Goal: Transaction & Acquisition: Purchase product/service

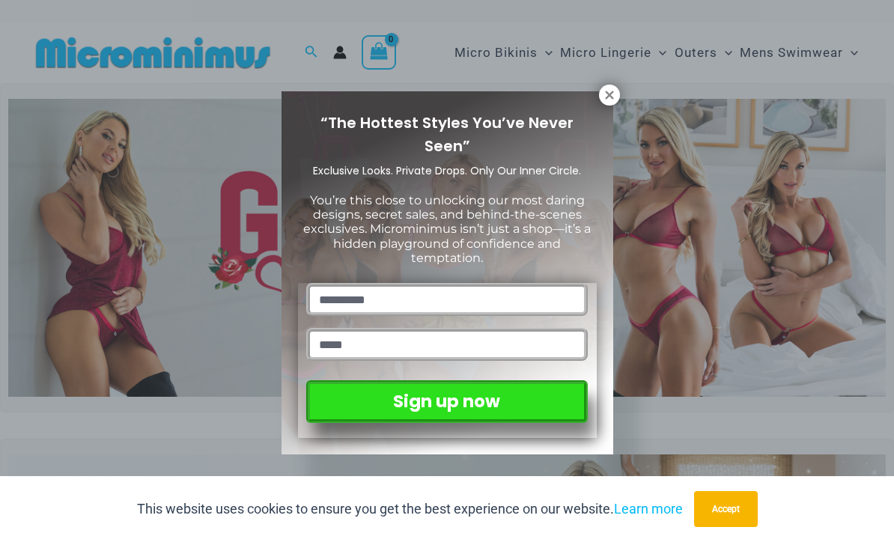
click at [609, 97] on icon at bounding box center [609, 95] width 8 height 8
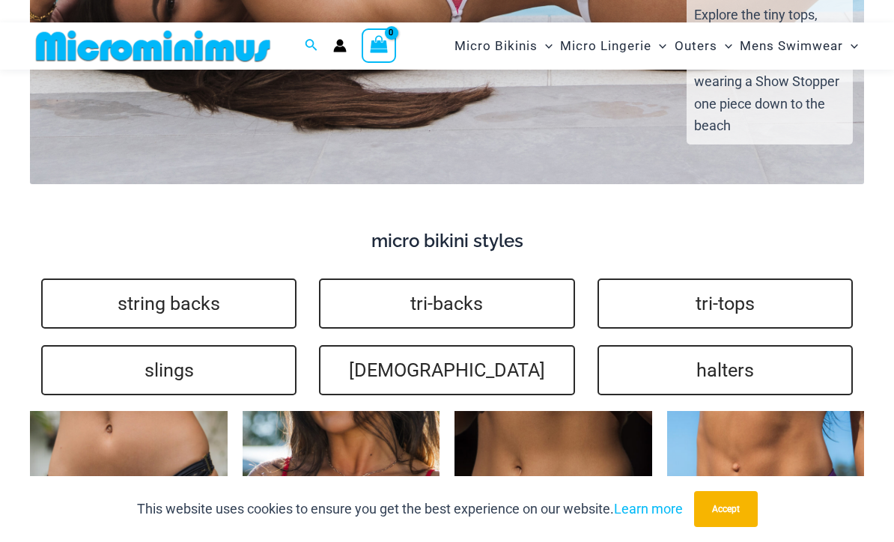
scroll to position [3065, 0]
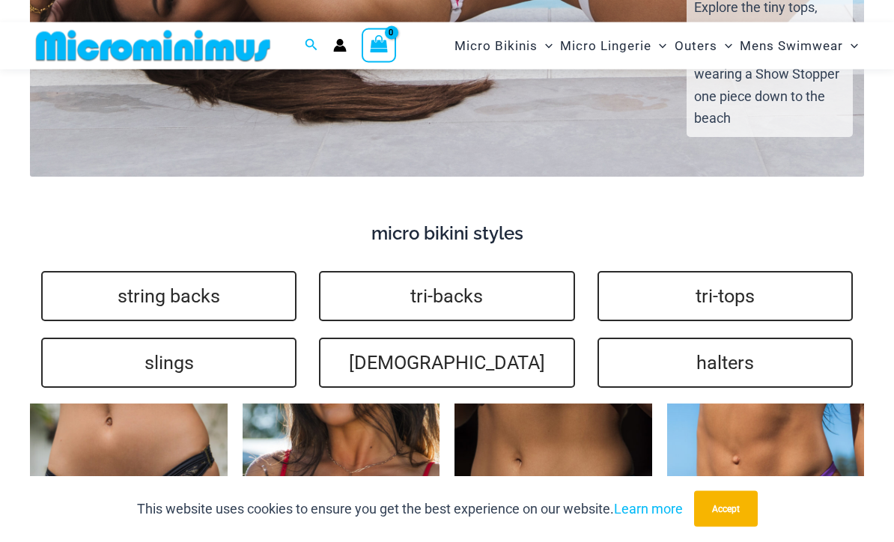
click at [181, 339] on link "slings" at bounding box center [168, 364] width 255 height 50
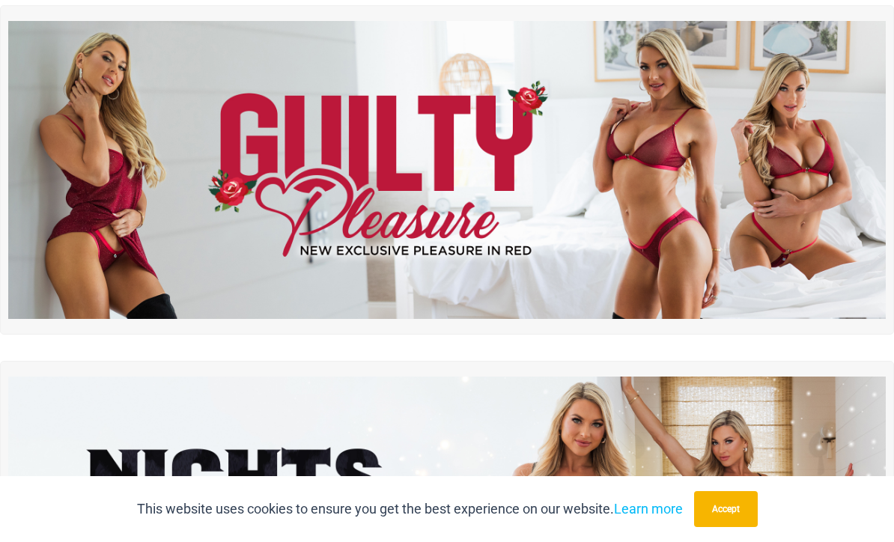
scroll to position [0, 0]
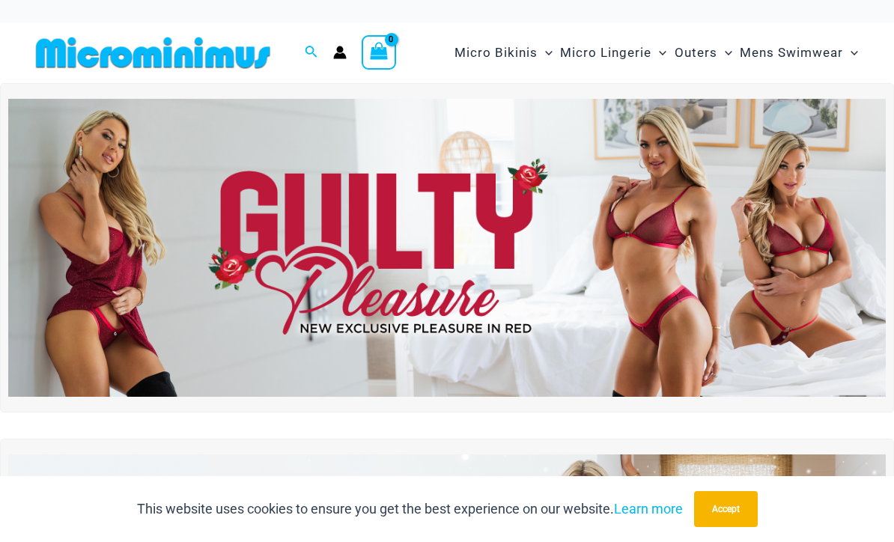
click at [674, 206] on img at bounding box center [447, 248] width 878 height 298
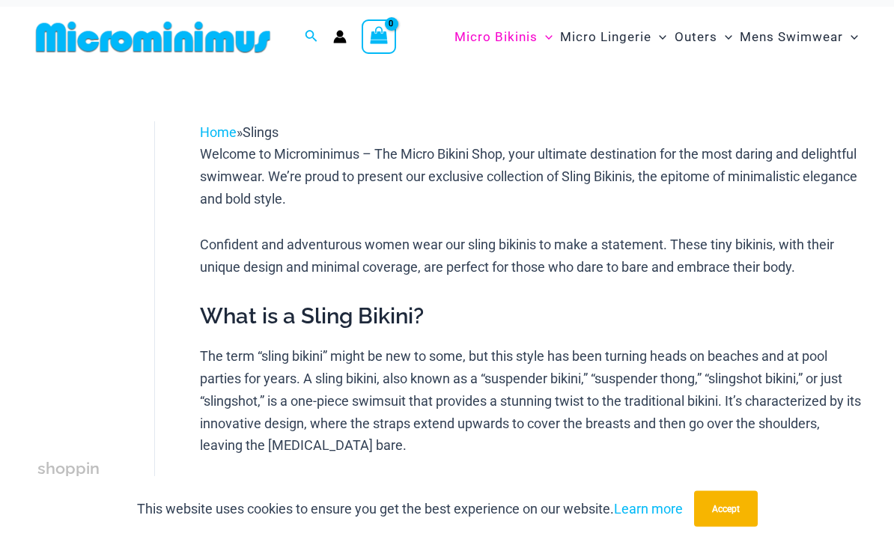
scroll to position [18, 0]
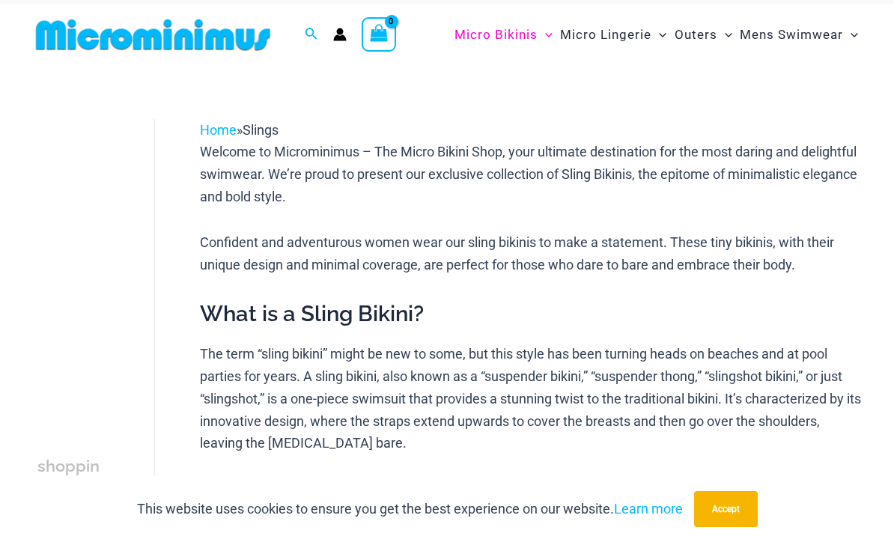
click at [730, 527] on button "Accept" at bounding box center [726, 509] width 64 height 36
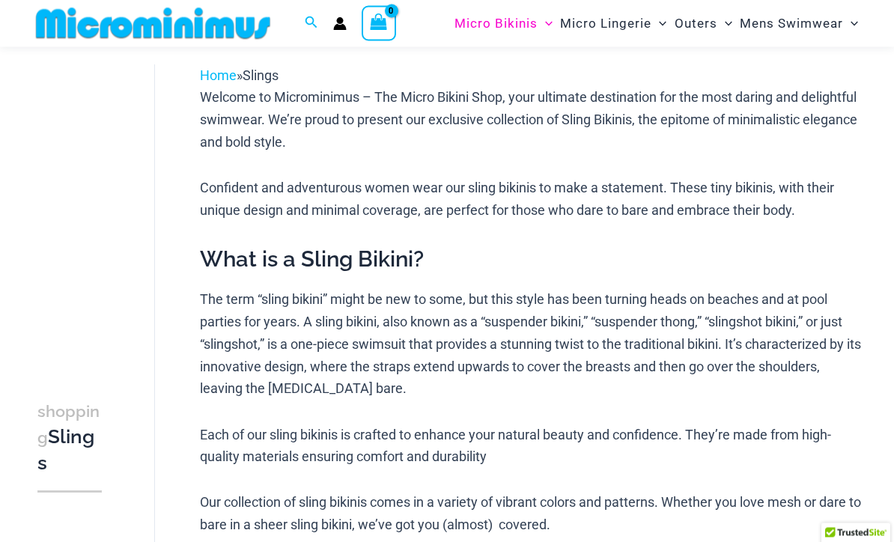
scroll to position [0, 0]
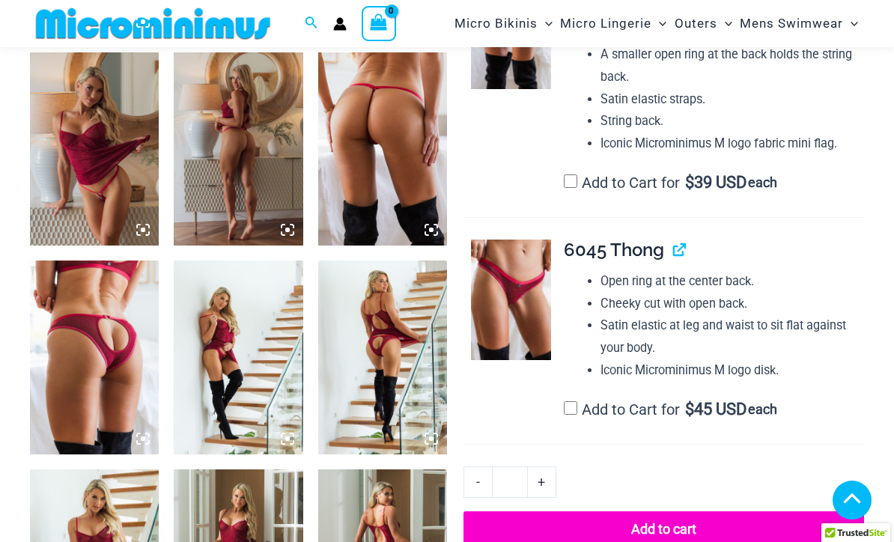
scroll to position [1089, 0]
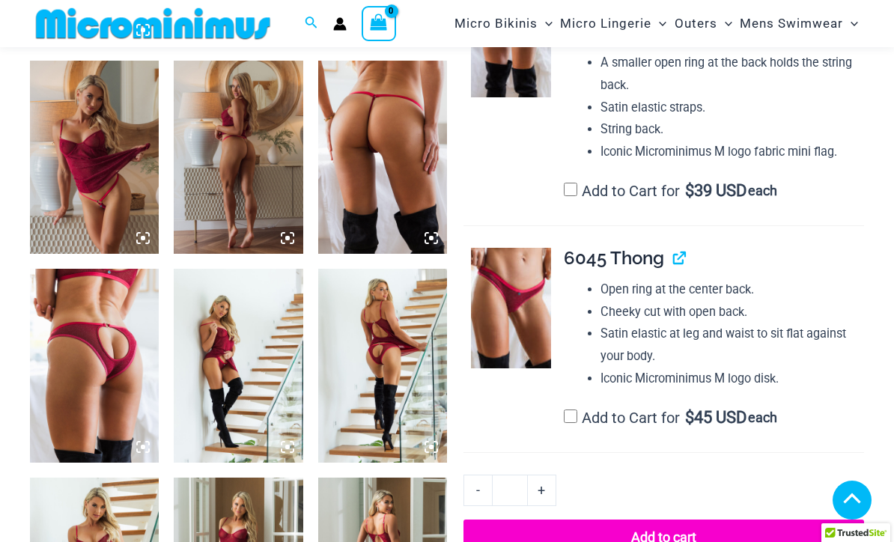
click at [387, 351] on img at bounding box center [382, 365] width 129 height 193
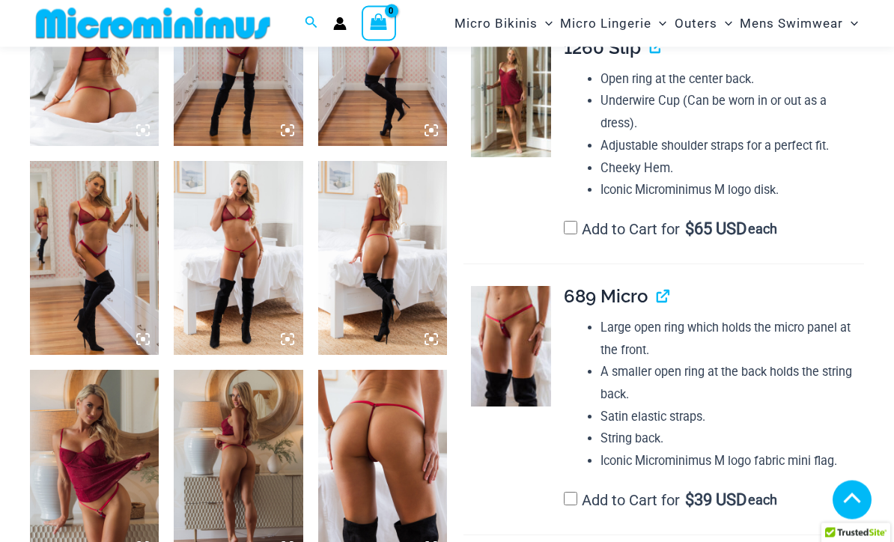
scroll to position [780, 0]
click at [226, 437] on img at bounding box center [238, 466] width 129 height 193
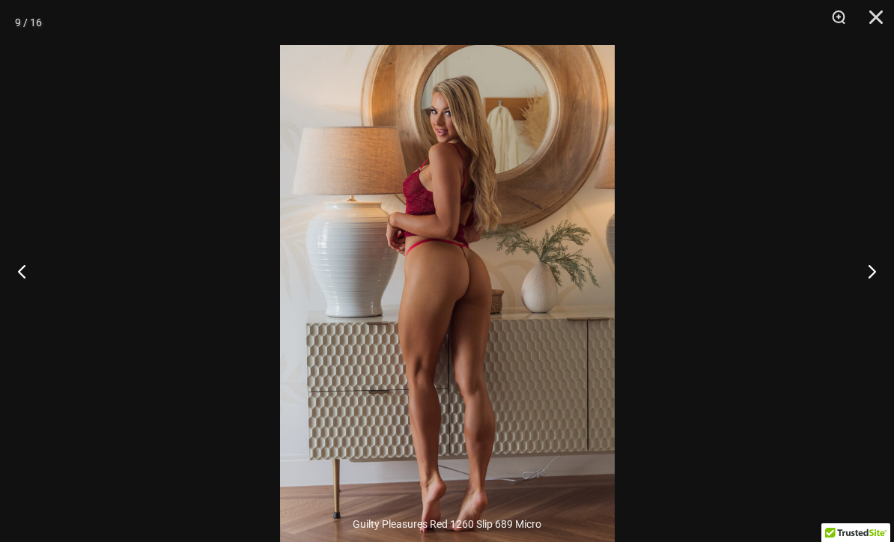
click at [35, 309] on button "Previous" at bounding box center [28, 271] width 56 height 75
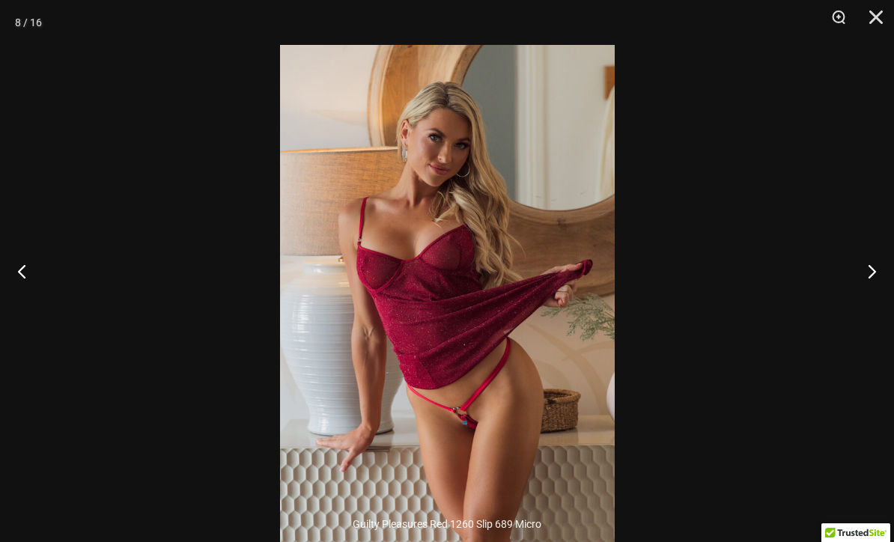
click at [38, 309] on button "Previous" at bounding box center [28, 271] width 56 height 75
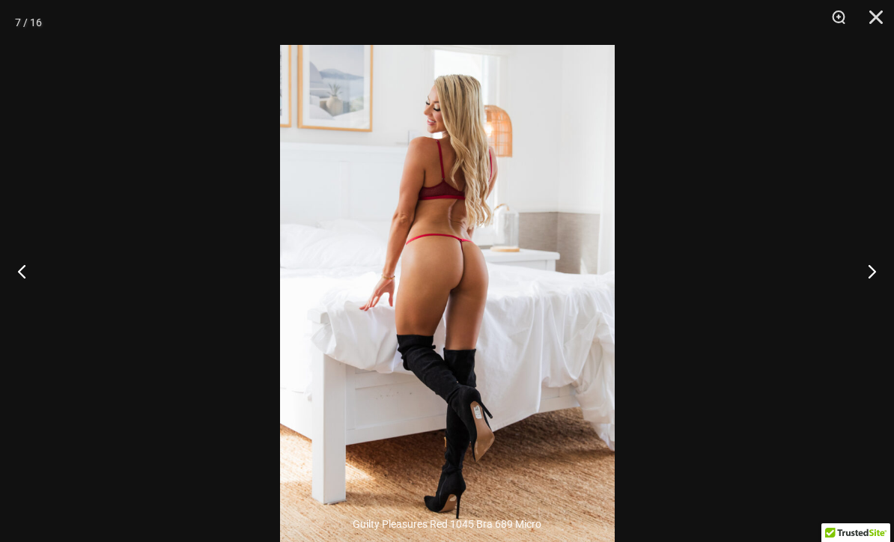
click at [39, 309] on button "Previous" at bounding box center [28, 271] width 56 height 75
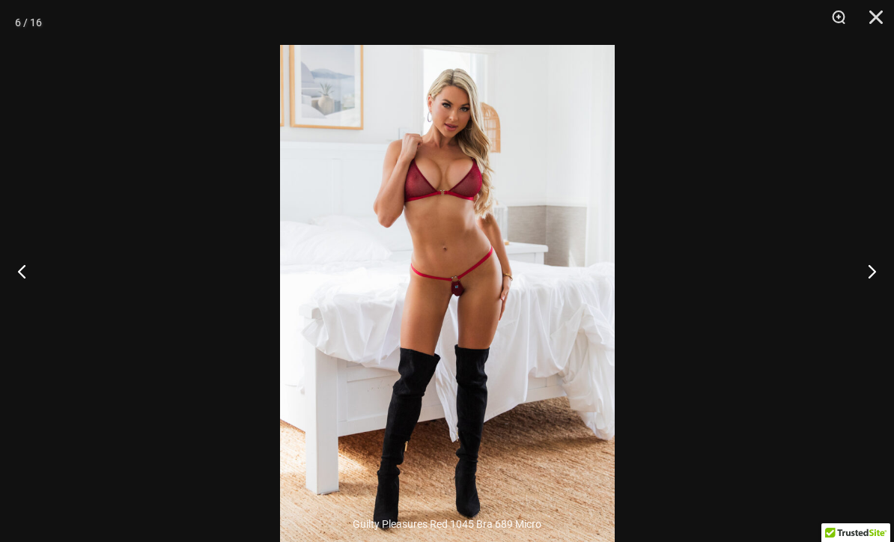
click at [39, 309] on button "Previous" at bounding box center [28, 271] width 56 height 75
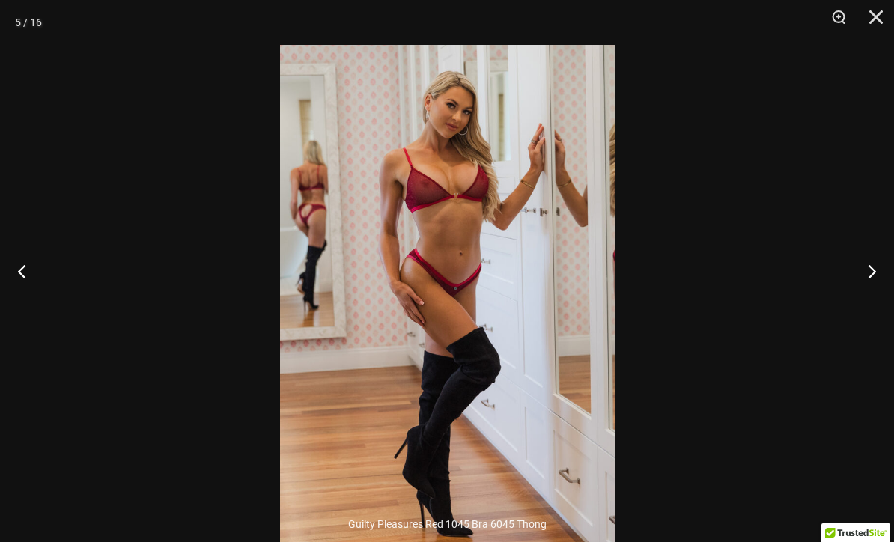
click at [39, 309] on button "Previous" at bounding box center [28, 271] width 56 height 75
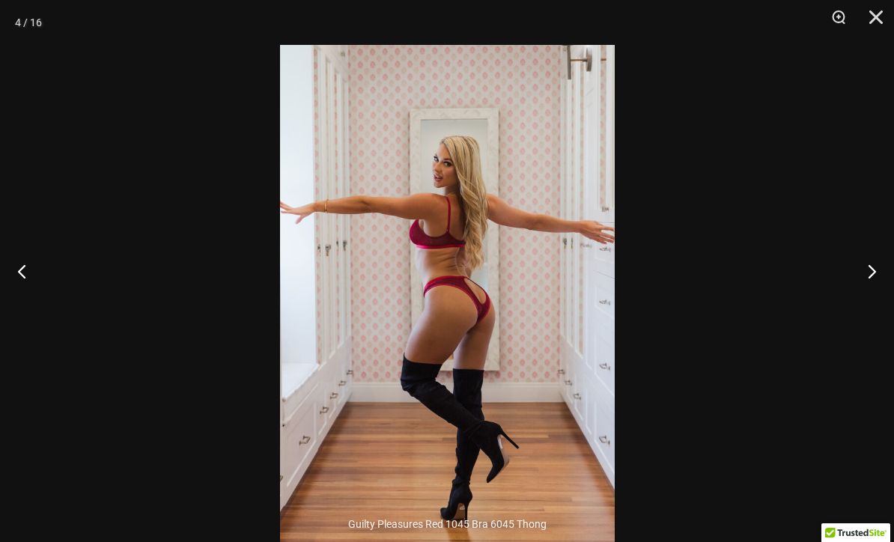
click at [39, 309] on button "Previous" at bounding box center [28, 271] width 56 height 75
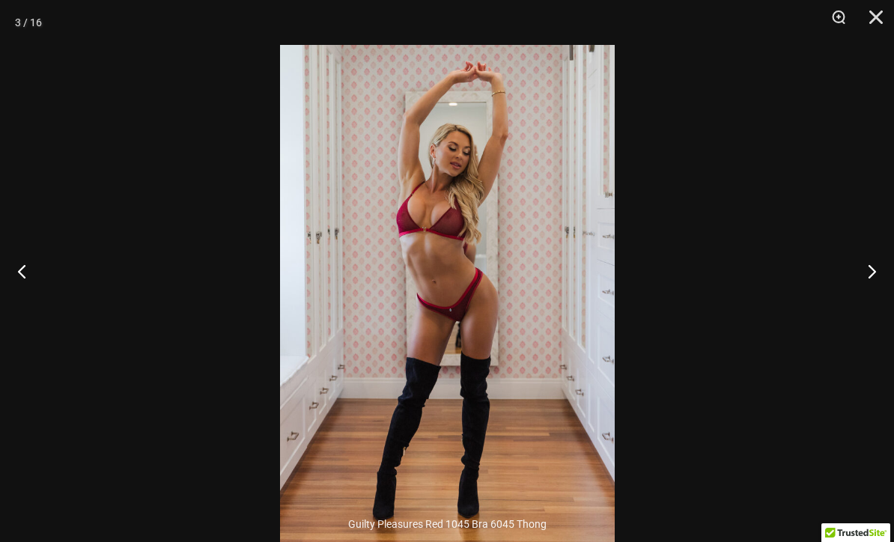
click at [39, 309] on button "Previous" at bounding box center [28, 271] width 56 height 75
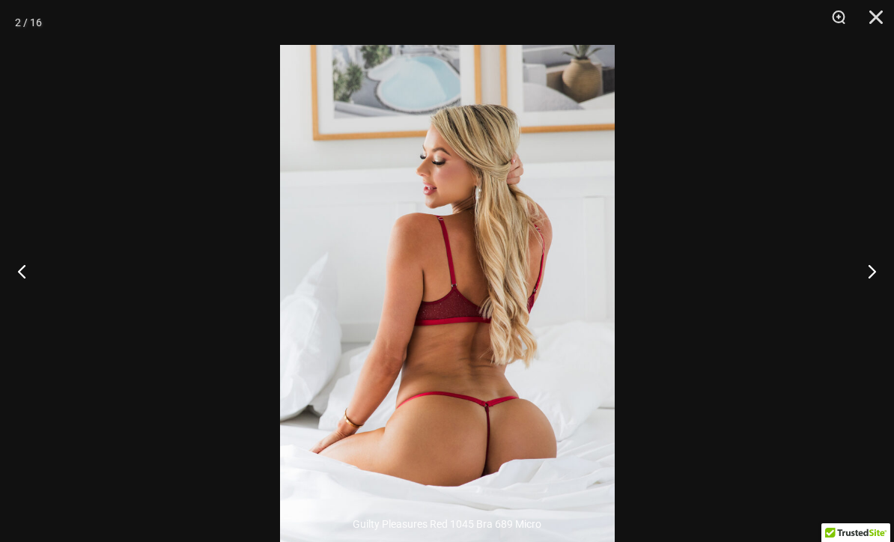
click at [40, 309] on button "Previous" at bounding box center [28, 271] width 56 height 75
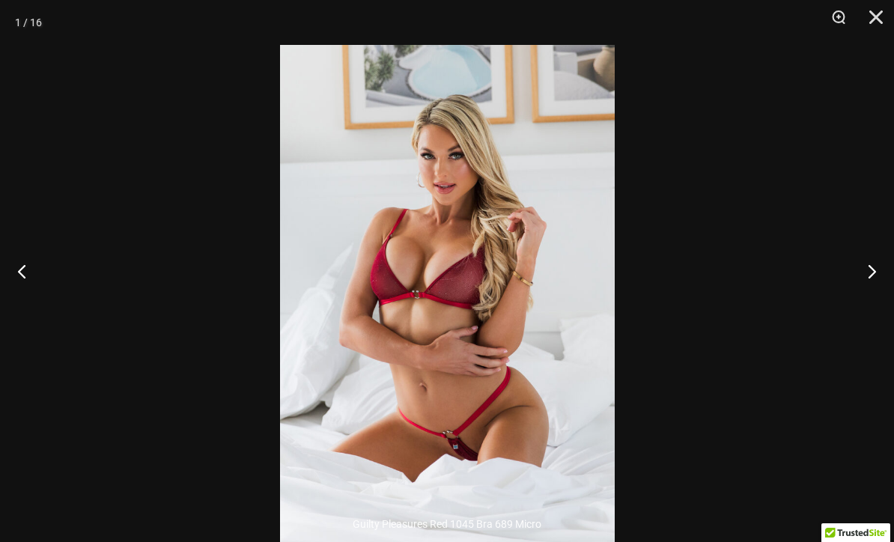
click at [857, 294] on button "Next" at bounding box center [866, 271] width 56 height 75
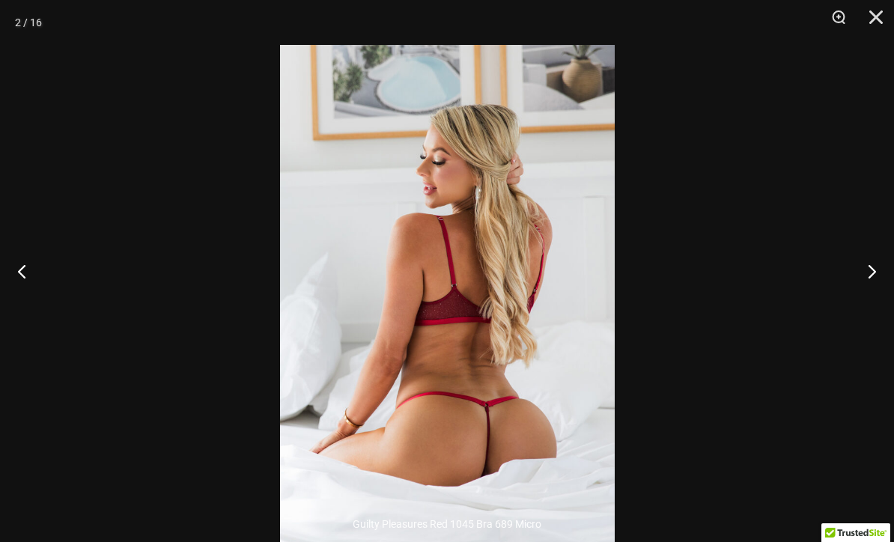
click at [127, 178] on div at bounding box center [447, 271] width 894 height 542
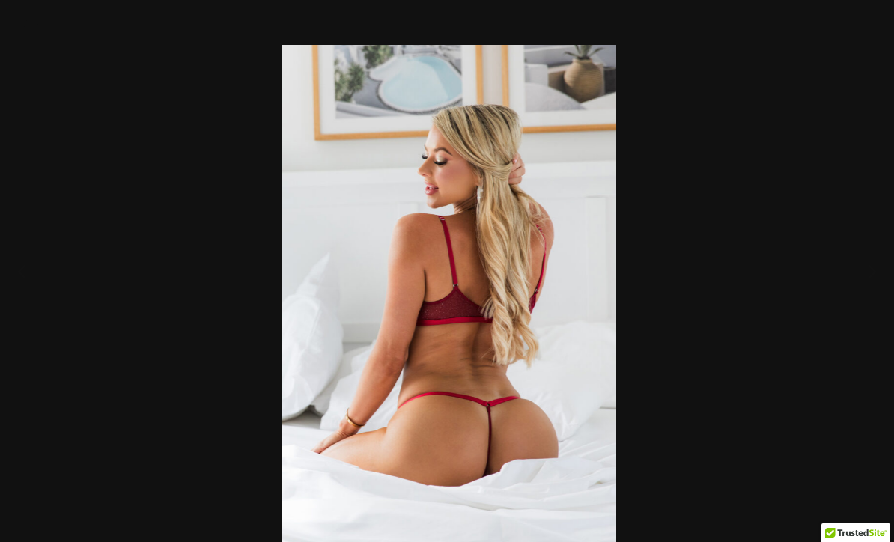
click at [813, 164] on div at bounding box center [448, 271] width 894 height 542
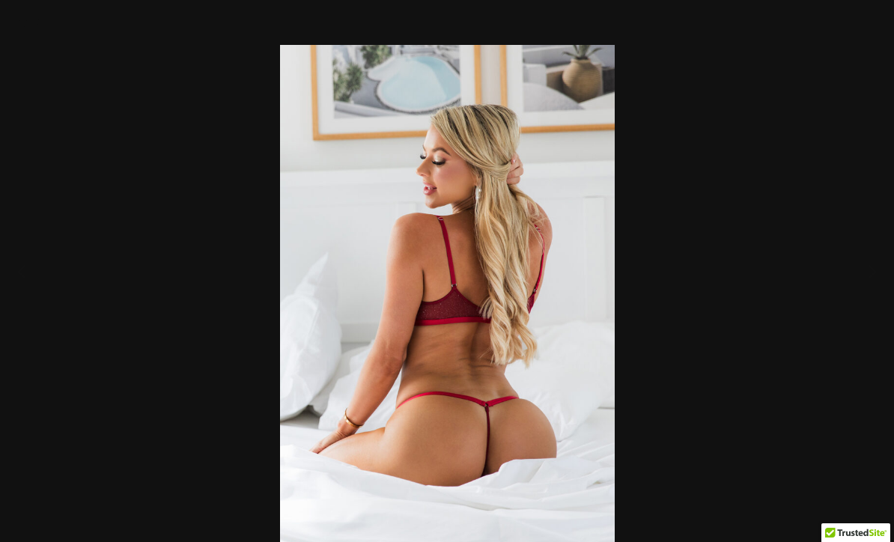
click at [146, 136] on div "2 / 16" at bounding box center [447, 271] width 894 height 542
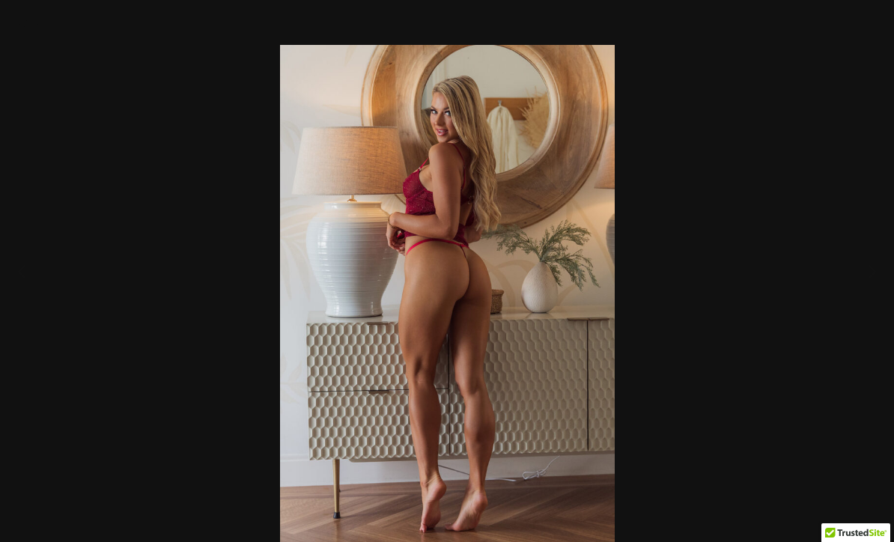
click at [757, 169] on div at bounding box center [447, 271] width 894 height 542
click at [876, 22] on button "Close" at bounding box center [870, 22] width 37 height 45
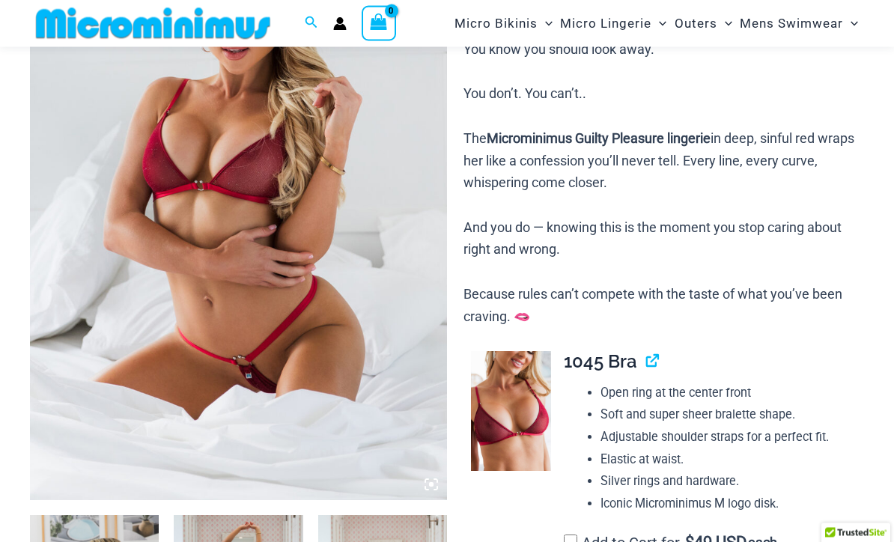
scroll to position [207, 0]
